Goal: Check status: Check status

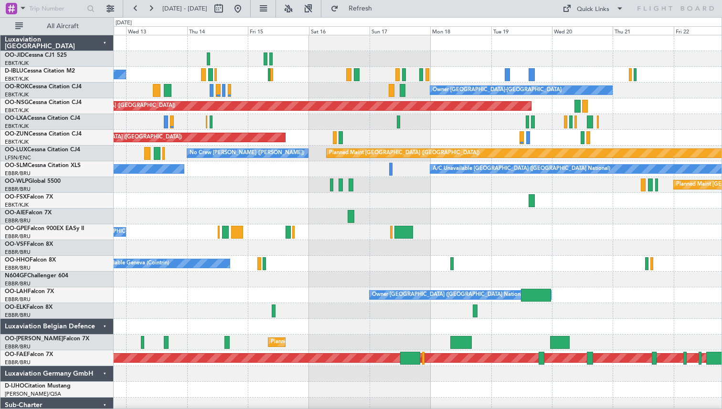
click at [266, 188] on div "No Crew [GEOGRAPHIC_DATA] ([GEOGRAPHIC_DATA] National) Owner [GEOGRAPHIC_DATA]-…" at bounding box center [418, 247] width 608 height 425
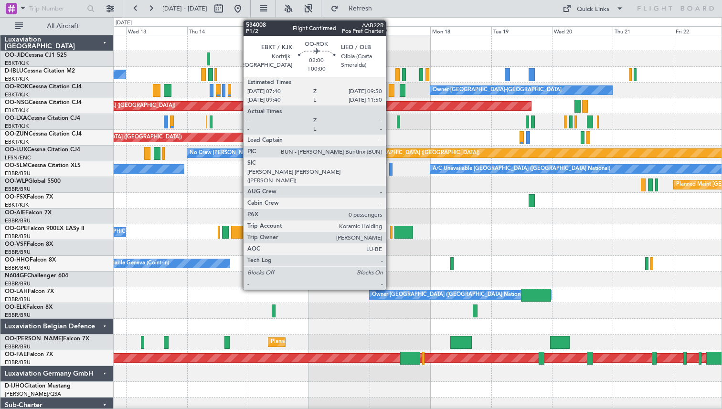
click at [390, 88] on div at bounding box center [392, 90] width 6 height 13
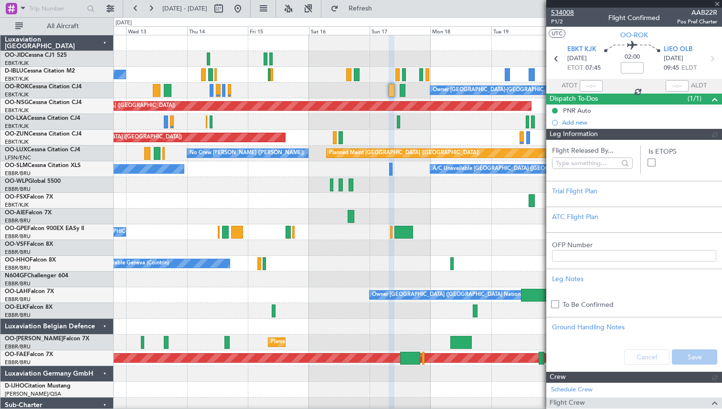
click at [561, 12] on span "534008" at bounding box center [562, 13] width 23 height 10
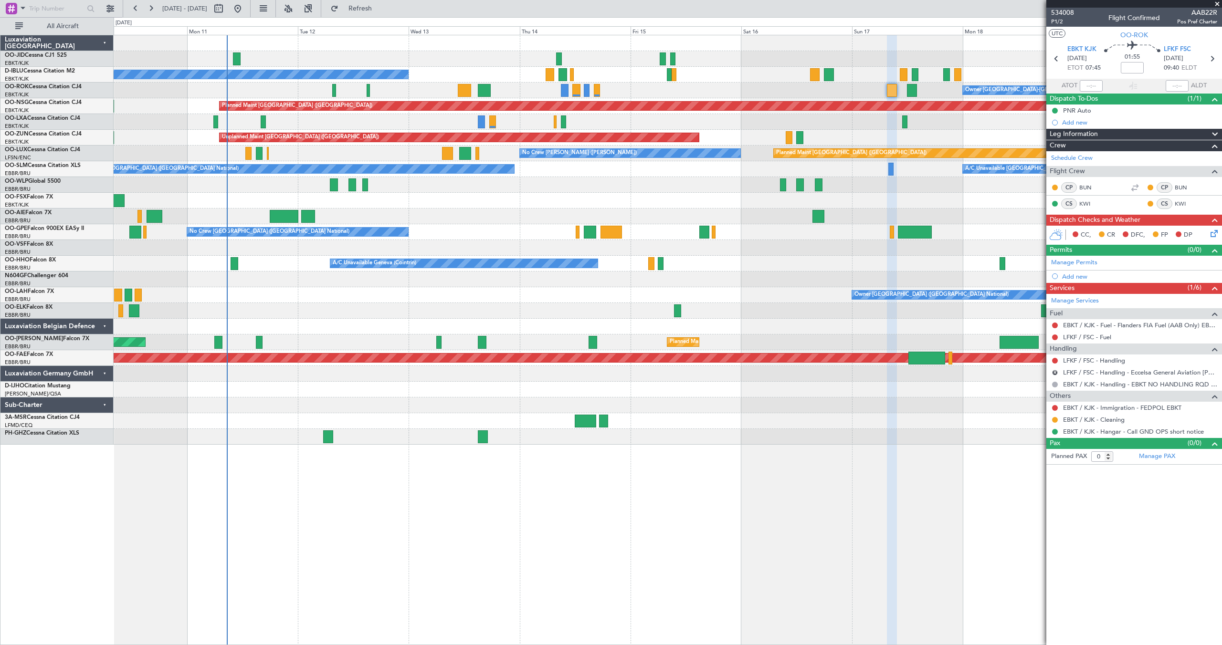
click at [721, 133] on div "Unplanned Maint [GEOGRAPHIC_DATA] ([GEOGRAPHIC_DATA])" at bounding box center [668, 138] width 1108 height 16
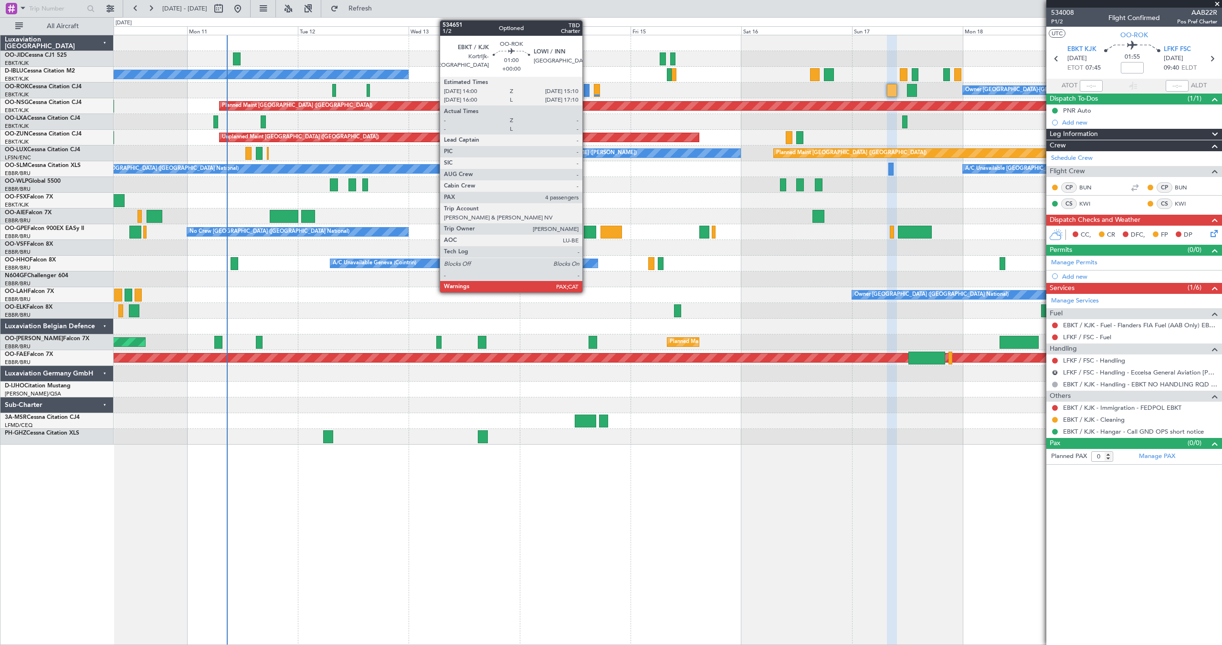
click at [587, 91] on div at bounding box center [587, 90] width 6 height 13
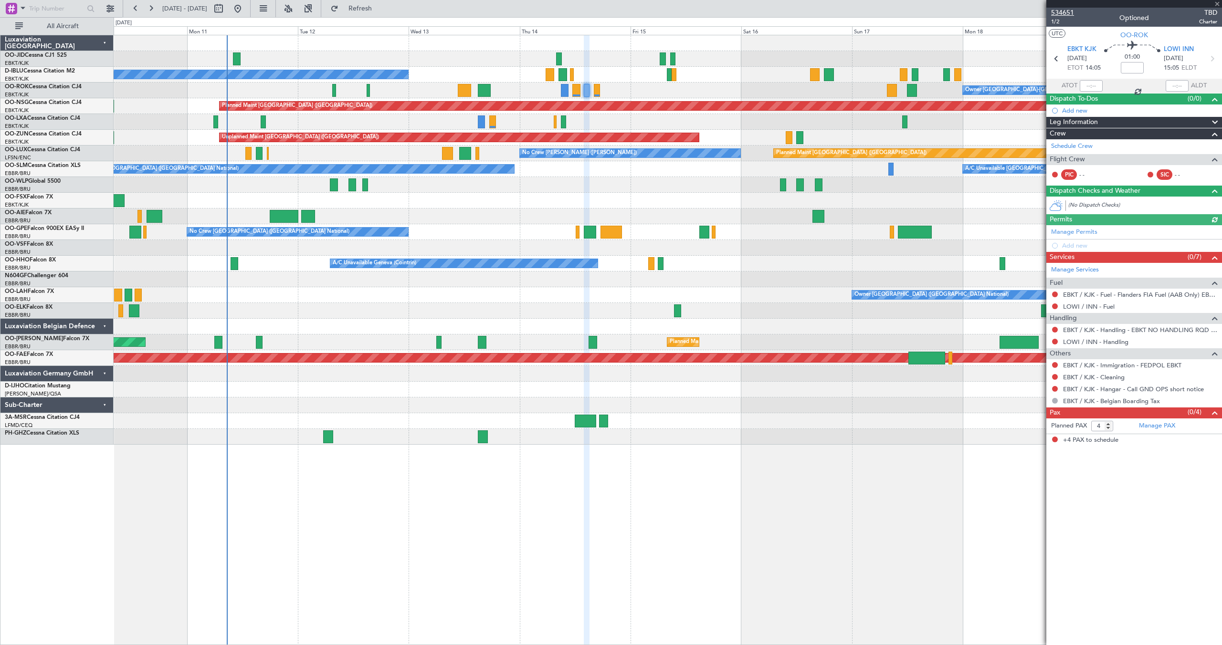
click at [721, 16] on span "534651" at bounding box center [1062, 13] width 23 height 10
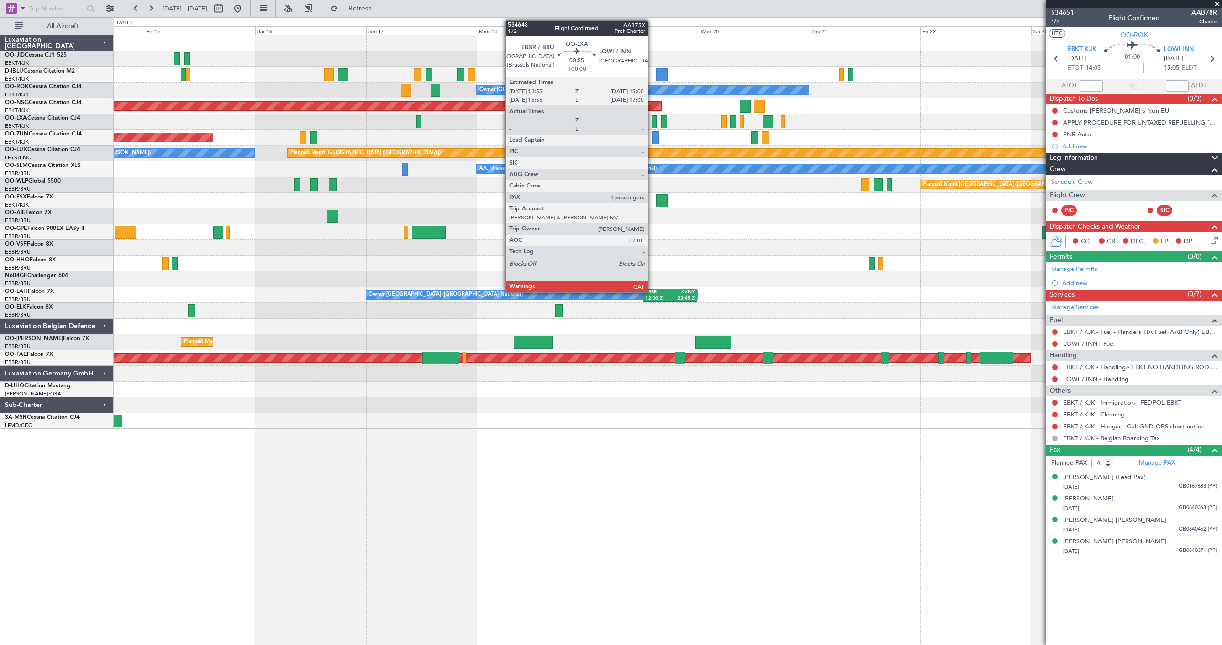
click at [652, 121] on div at bounding box center [654, 122] width 5 height 13
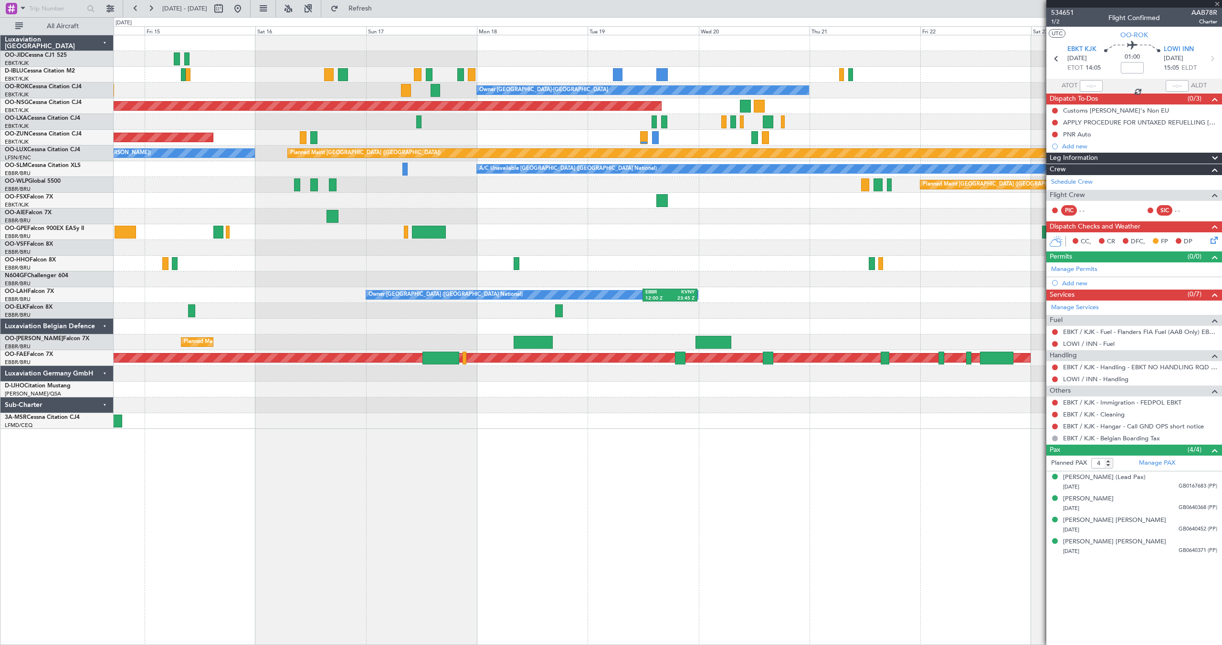
type input "0"
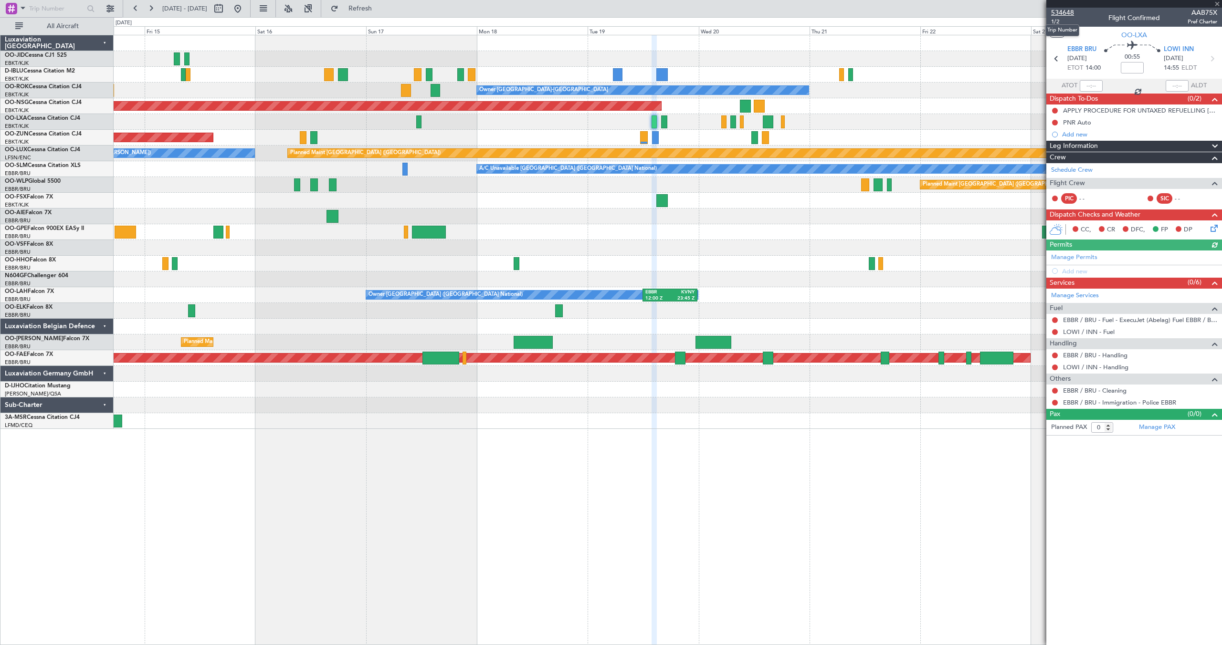
click at [721, 10] on span "534648" at bounding box center [1062, 13] width 23 height 10
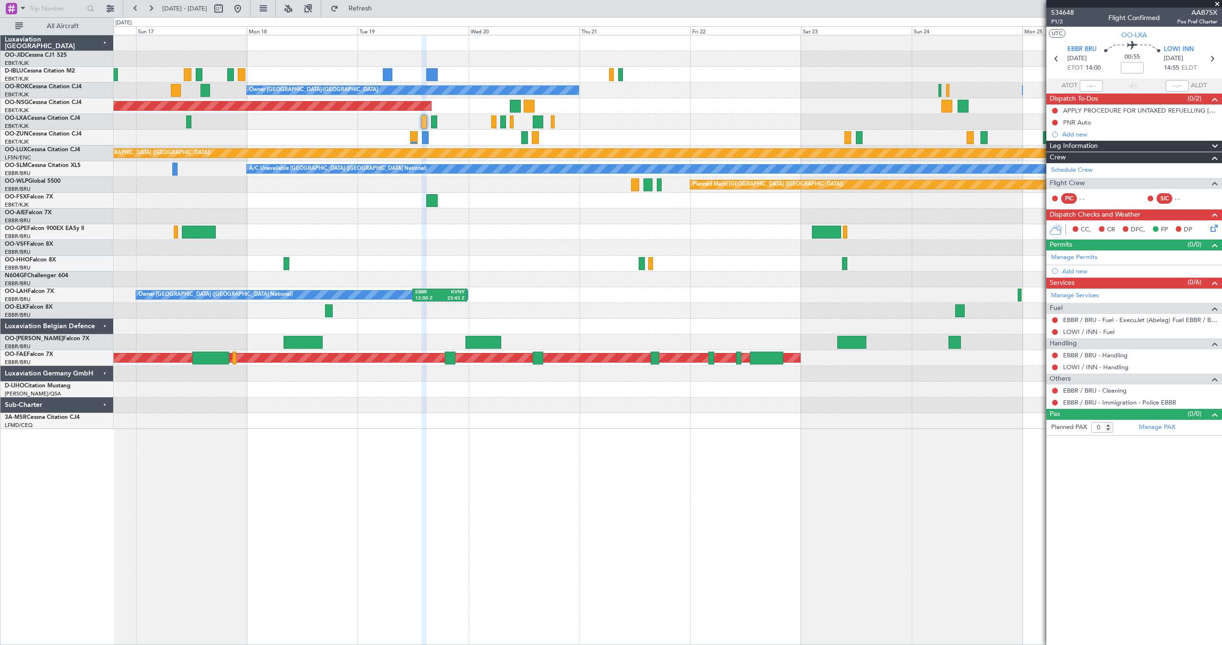
click at [638, 144] on div "Owner [GEOGRAPHIC_DATA]-[GEOGRAPHIC_DATA] Owner [GEOGRAPHIC_DATA]-[GEOGRAPHIC_D…" at bounding box center [668, 232] width 1108 height 394
